Goal: Information Seeking & Learning: Learn about a topic

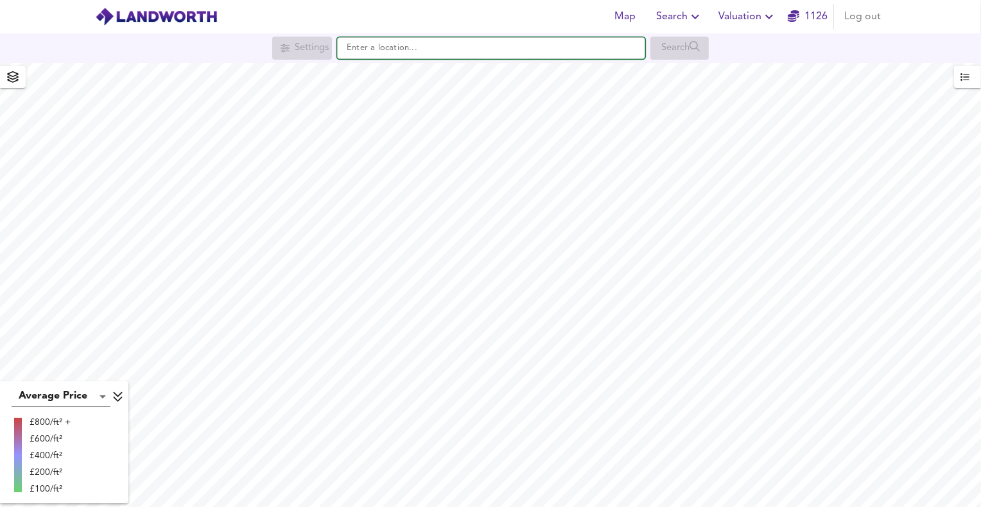
click at [408, 45] on input "text" at bounding box center [491, 48] width 308 height 22
paste input "BH25HL"
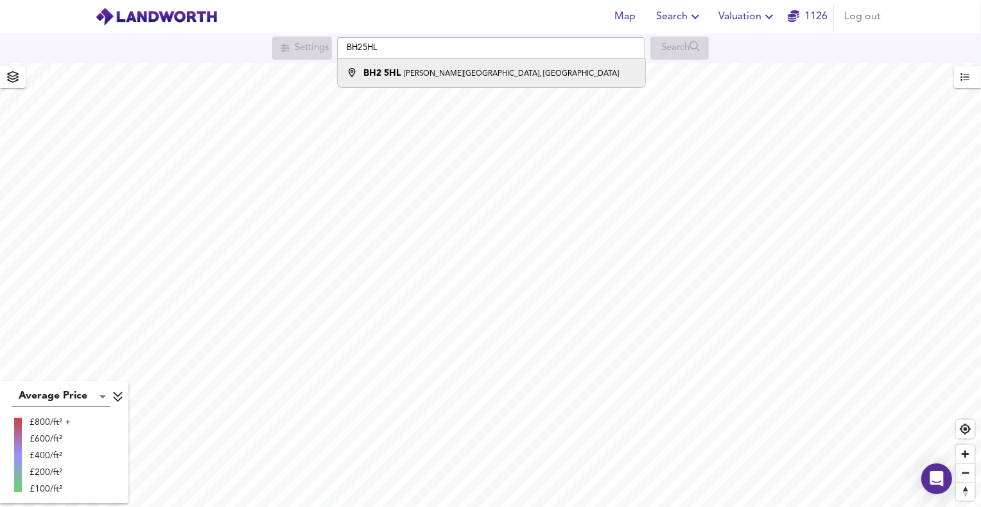
click at [404, 67] on div "BH2 [STREET_ADDRESS][PERSON_NAME]" at bounding box center [490, 73] width 255 height 13
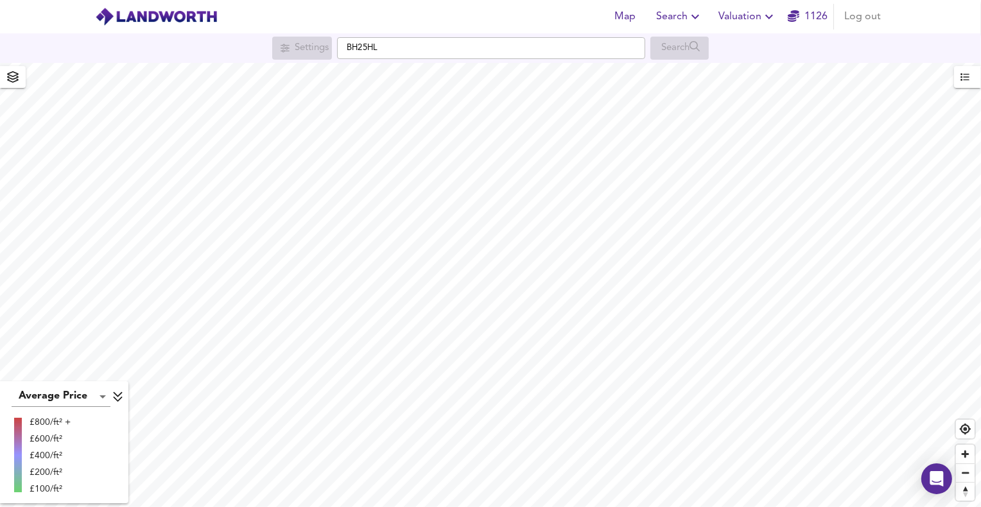
type input "[PERSON_NAME][STREET_ADDRESS]"
checkbox input "false"
checkbox input "true"
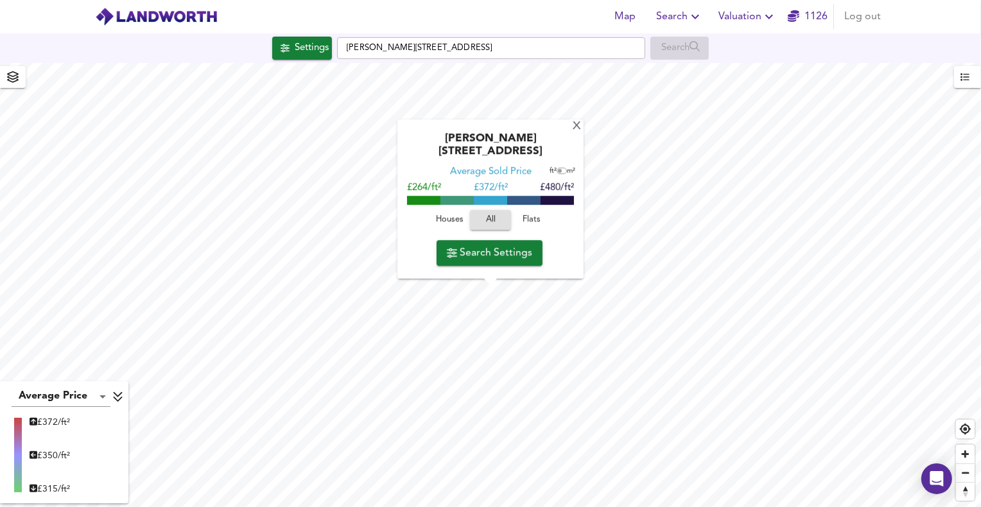
click at [520, 217] on span "Flats" at bounding box center [531, 220] width 35 height 15
